Goal: Information Seeking & Learning: Learn about a topic

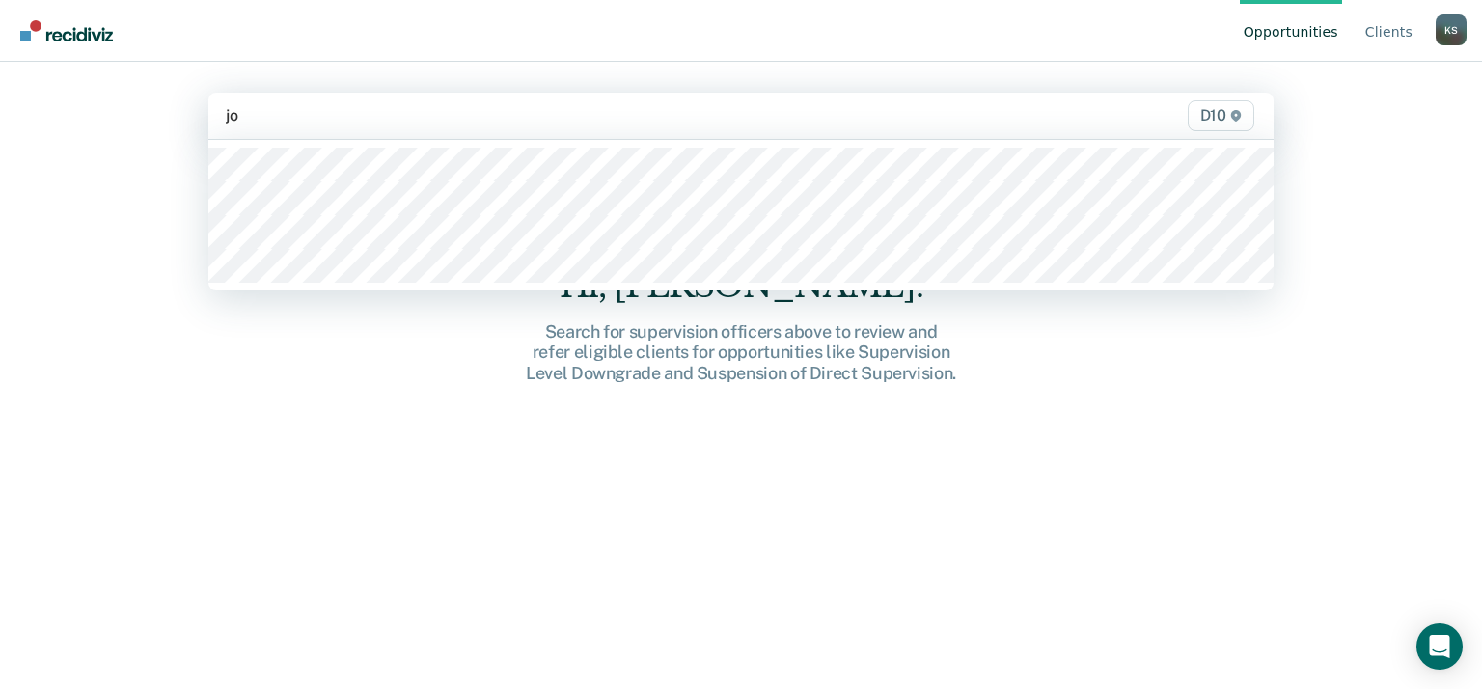
type input "[PERSON_NAME]"
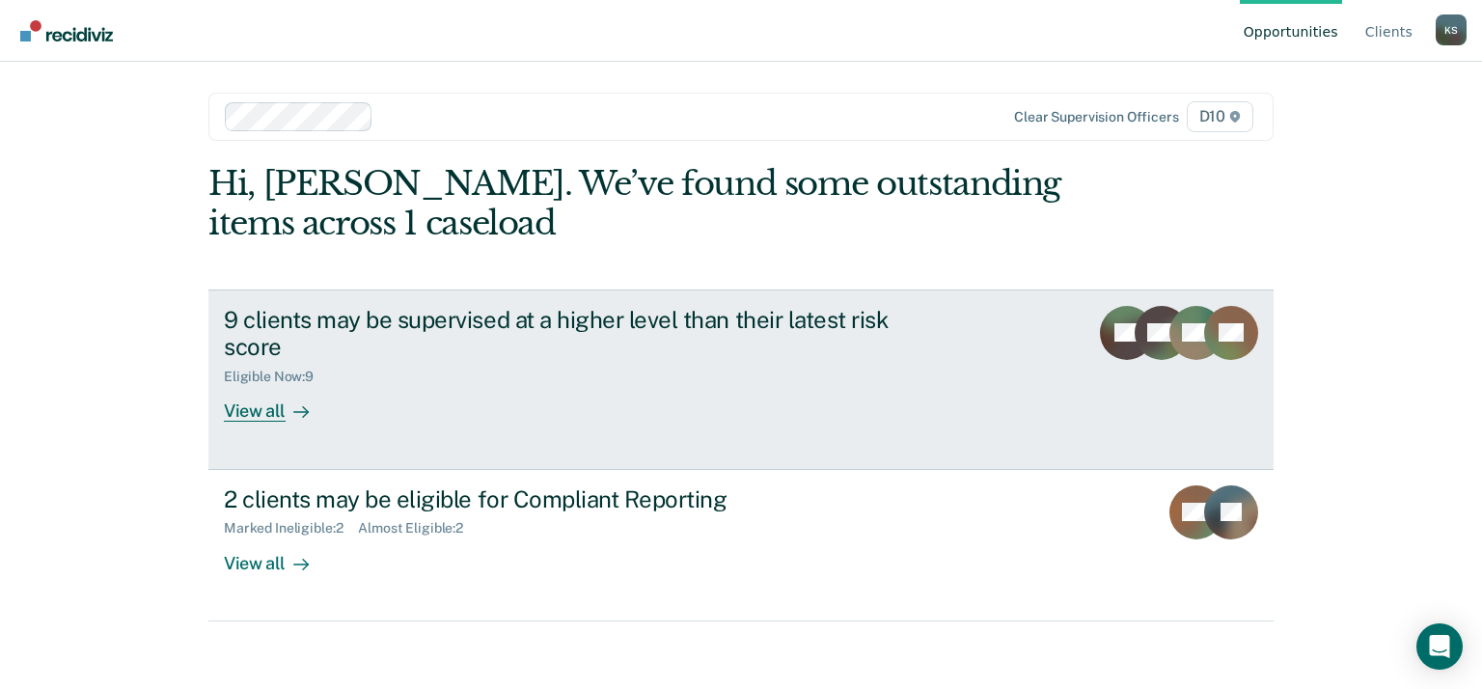
click at [259, 414] on div "View all" at bounding box center [278, 404] width 108 height 38
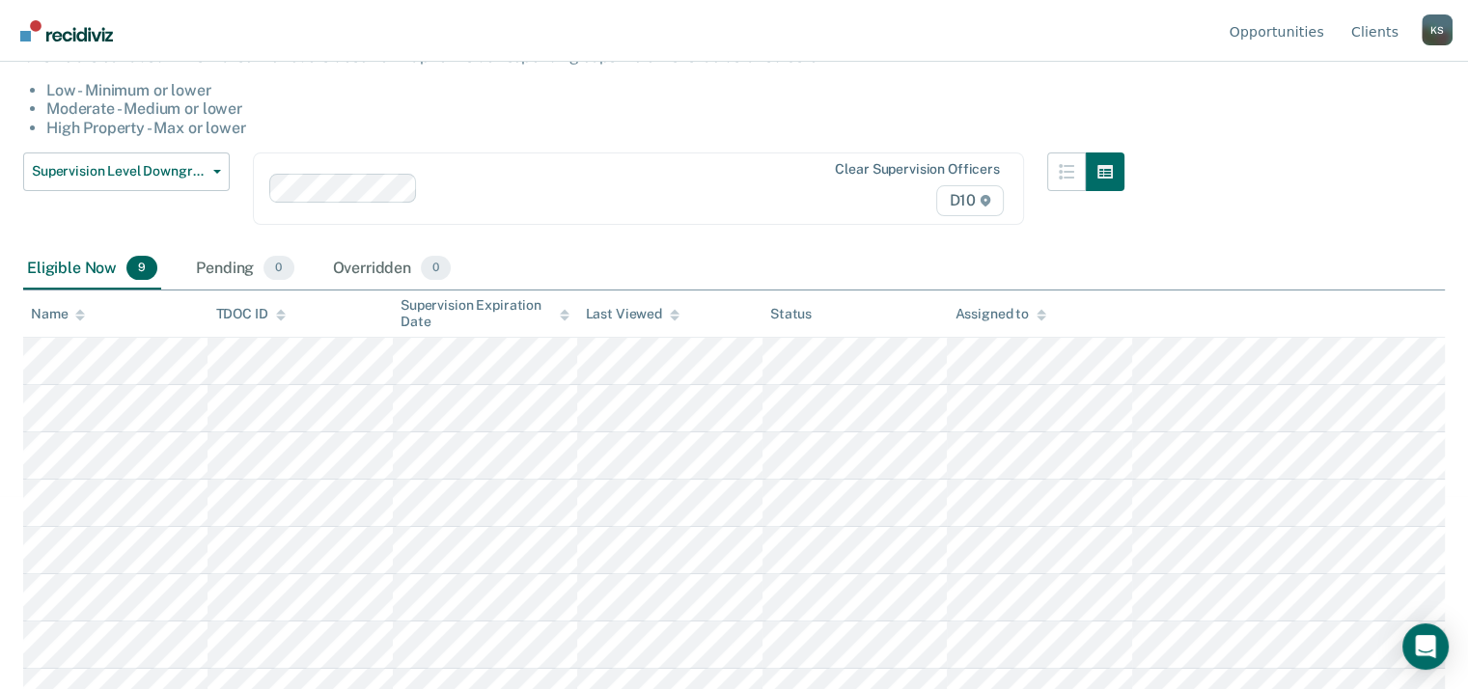
scroll to position [266, 0]
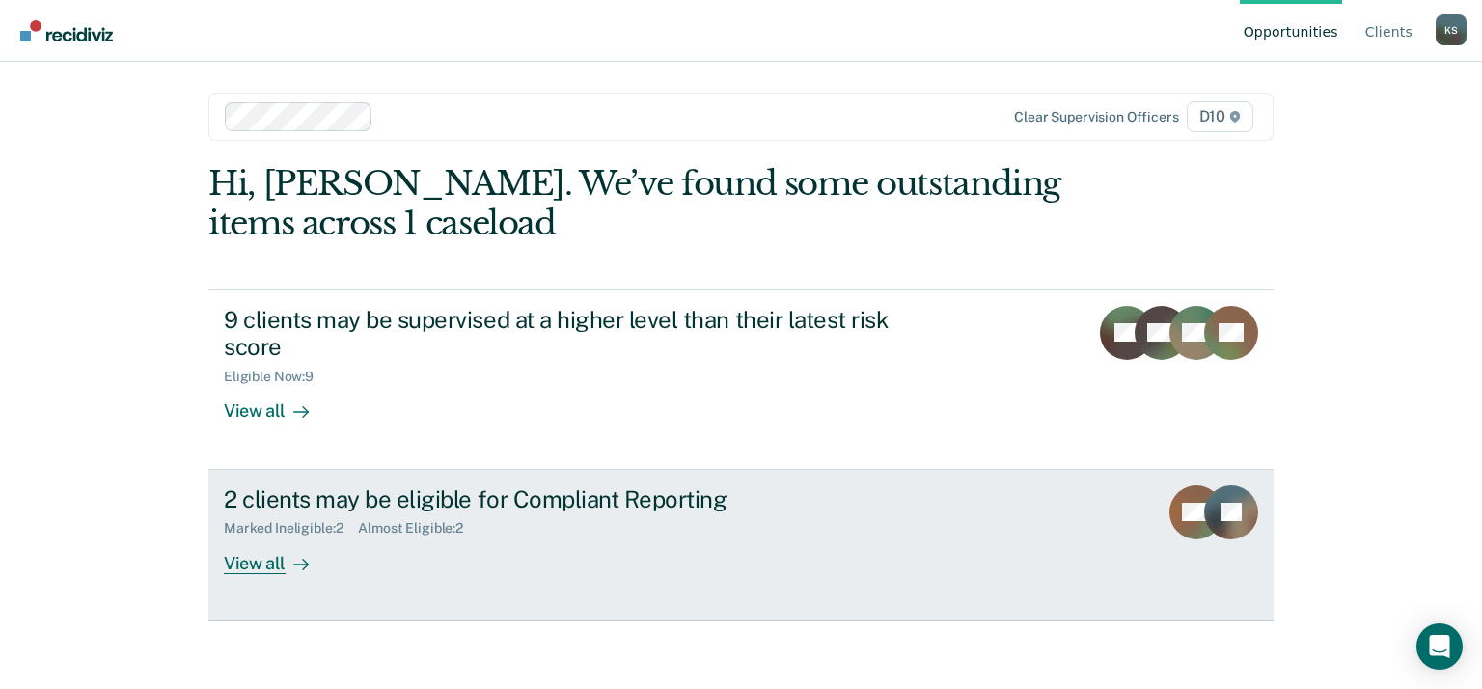
click at [258, 559] on div "View all" at bounding box center [278, 555] width 108 height 38
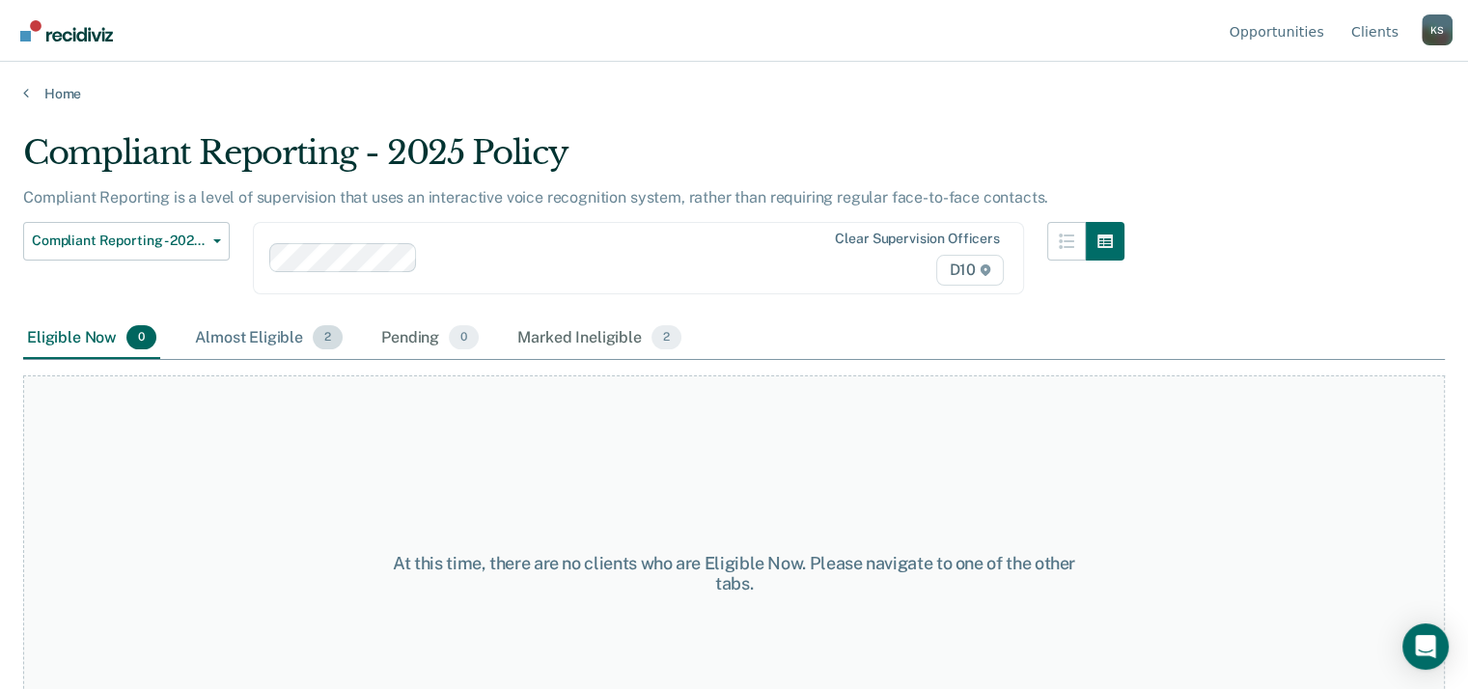
click at [250, 326] on div "Almost Eligible 2" at bounding box center [268, 338] width 155 height 42
